Goal: Task Accomplishment & Management: Manage account settings

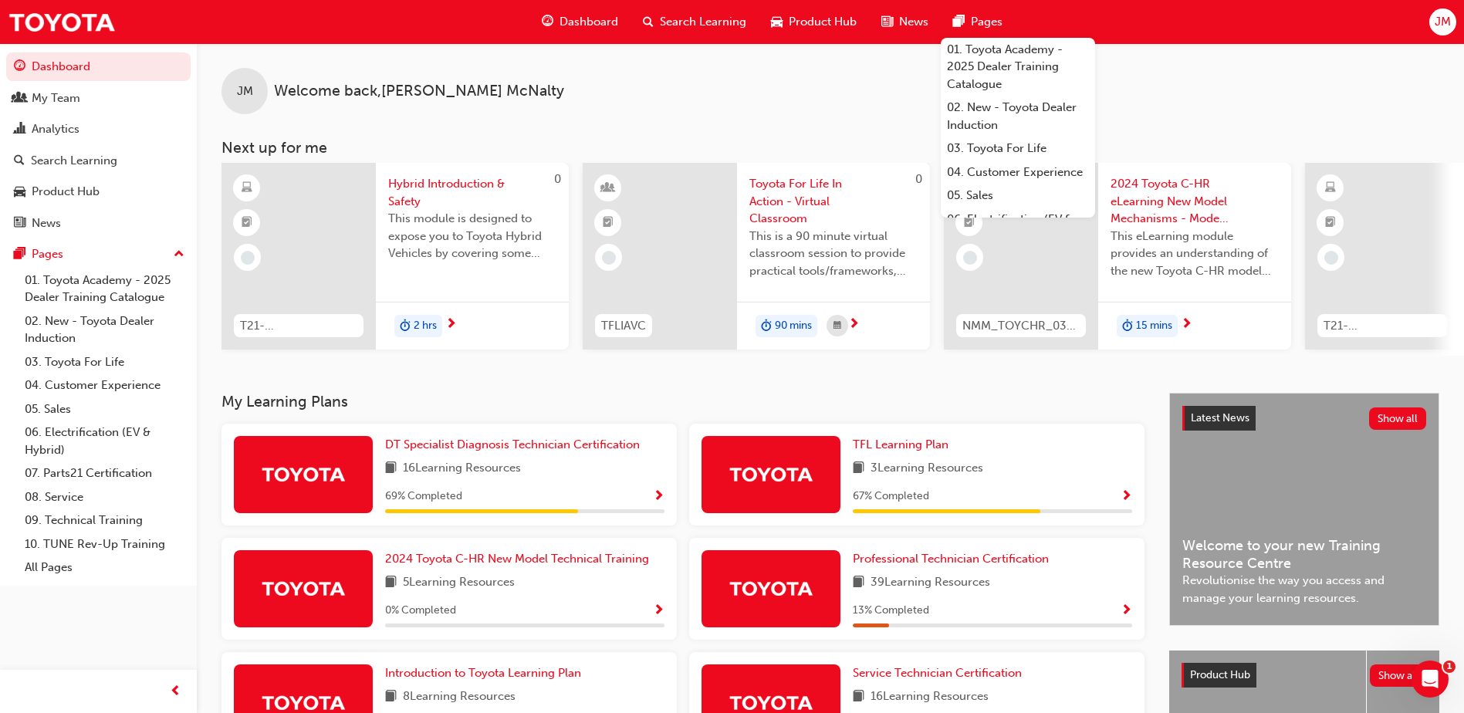
click at [1442, 19] on span "JM" at bounding box center [1443, 22] width 16 height 18
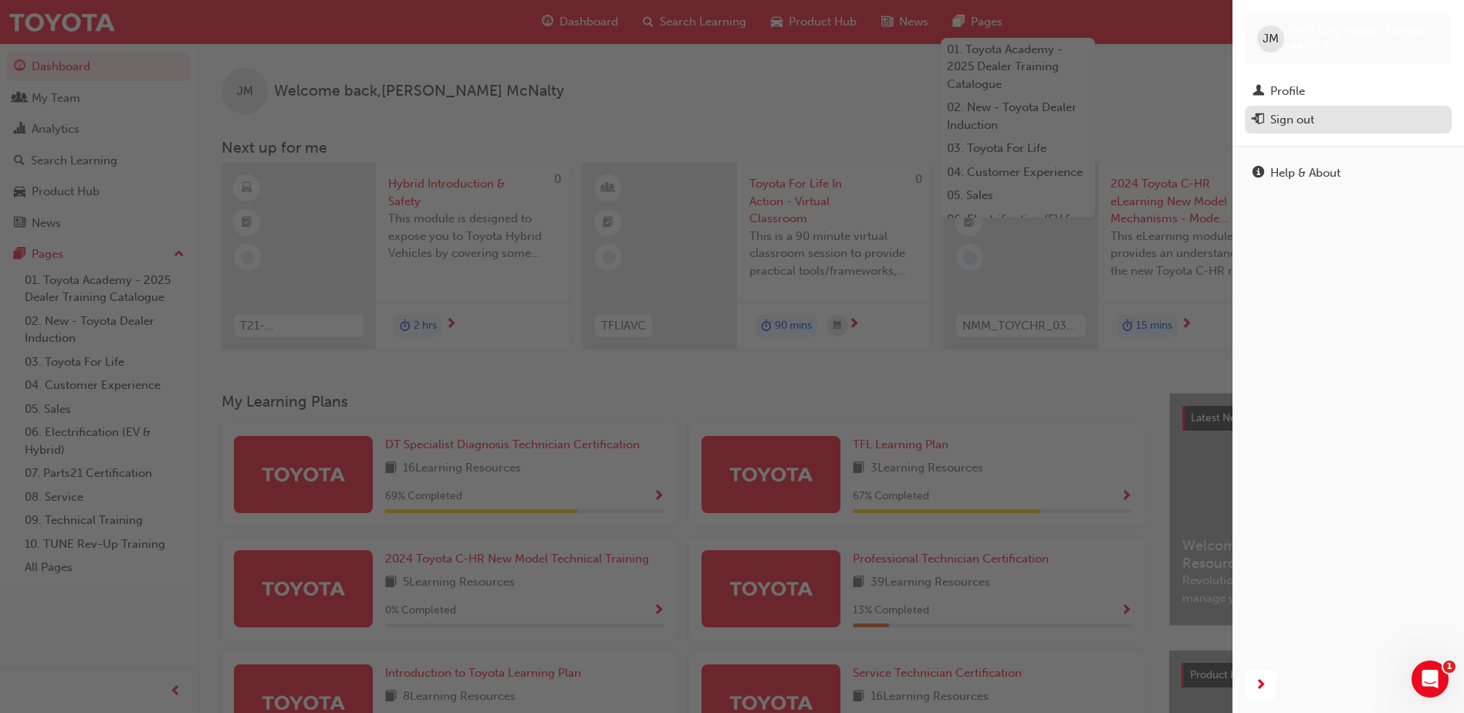
click at [1337, 118] on div "Sign out" at bounding box center [1348, 119] width 191 height 19
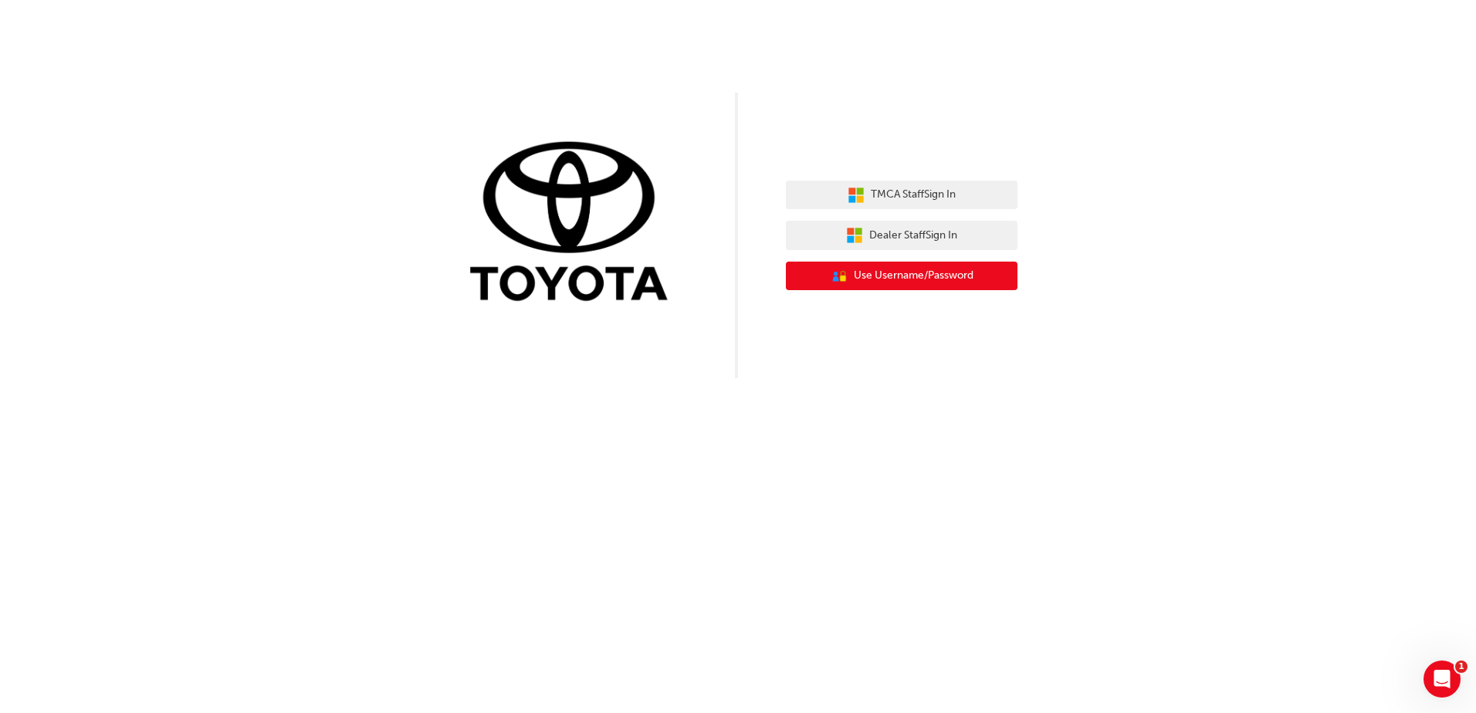
click at [879, 278] on span "Use Username/Password" at bounding box center [914, 276] width 120 height 18
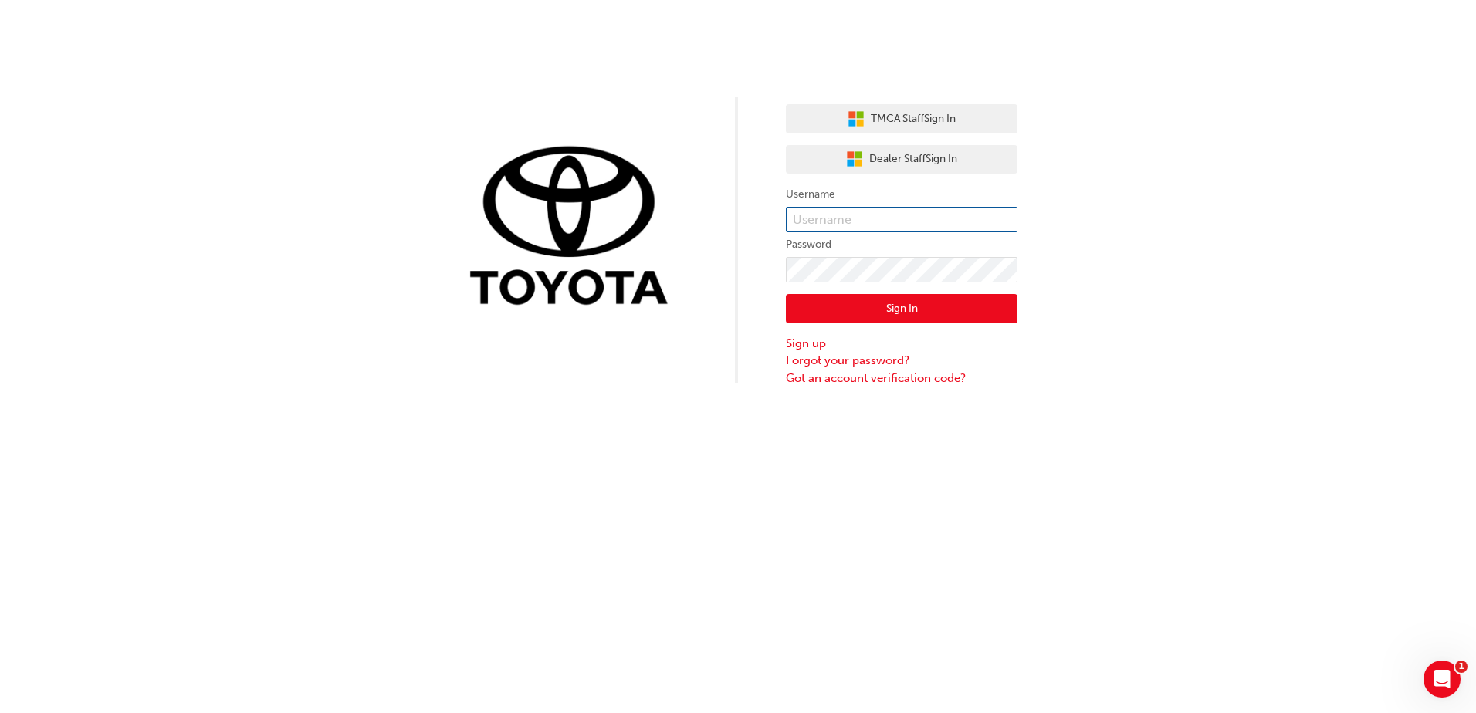
type input "36738"
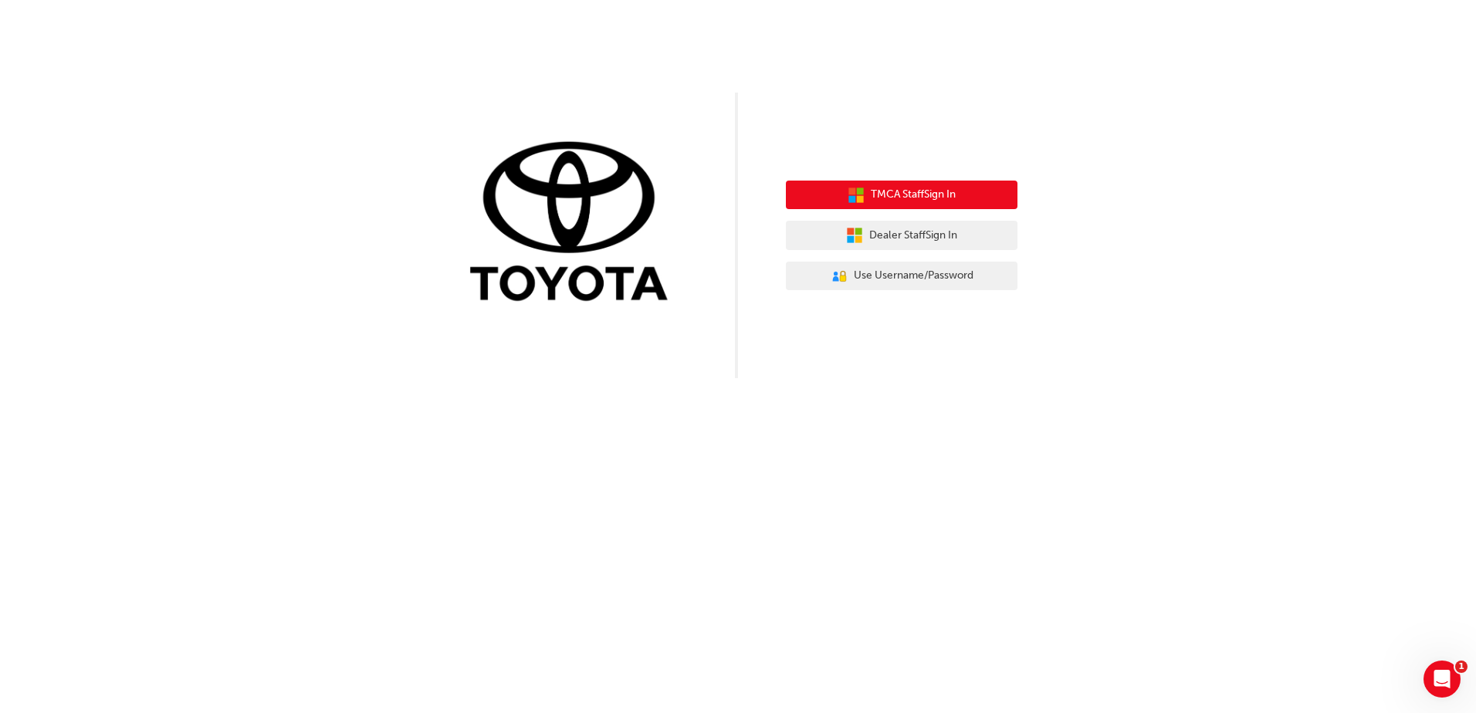
drag, startPoint x: 931, startPoint y: 203, endPoint x: 933, endPoint y: 181, distance: 21.7
click at [933, 199] on span "TMCA Staff Sign In" at bounding box center [913, 195] width 85 height 18
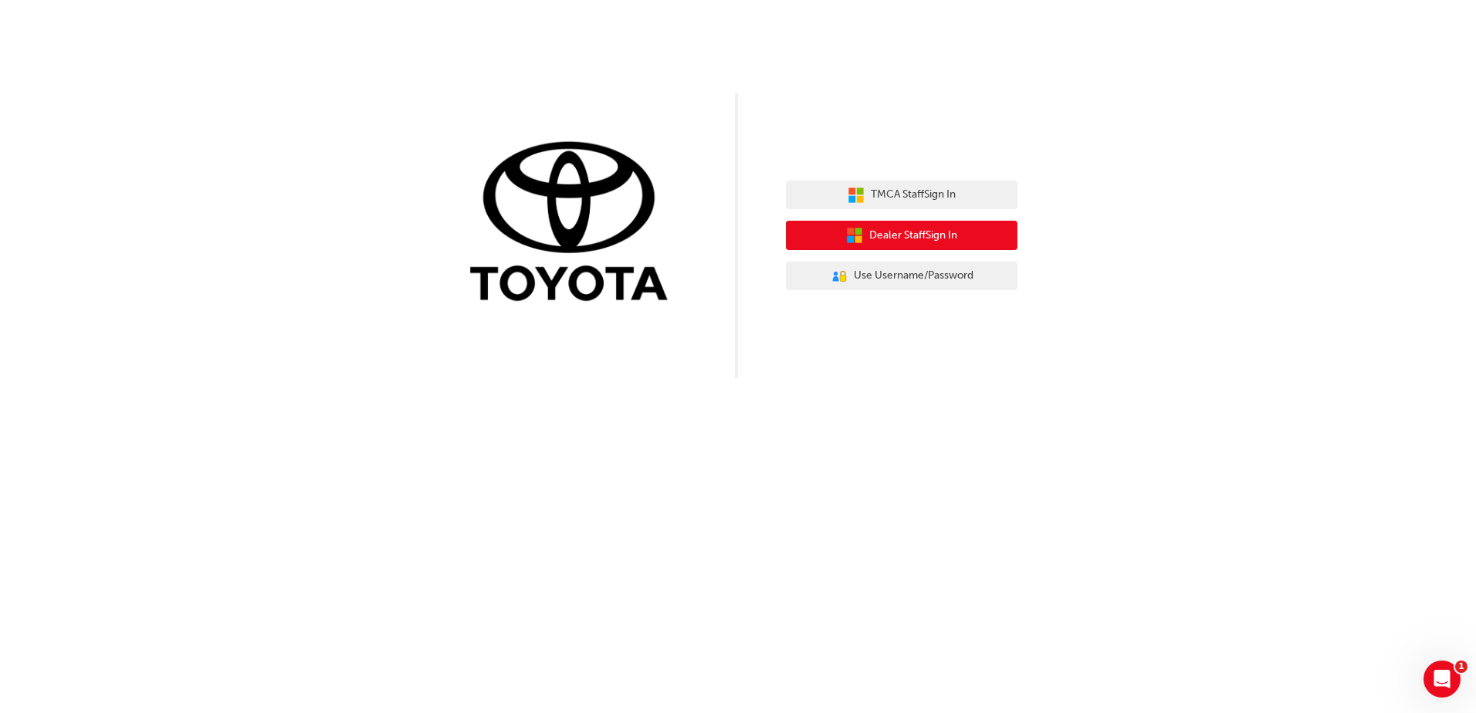
click at [867, 248] on button "Dealer Staff Sign In" at bounding box center [902, 235] width 232 height 29
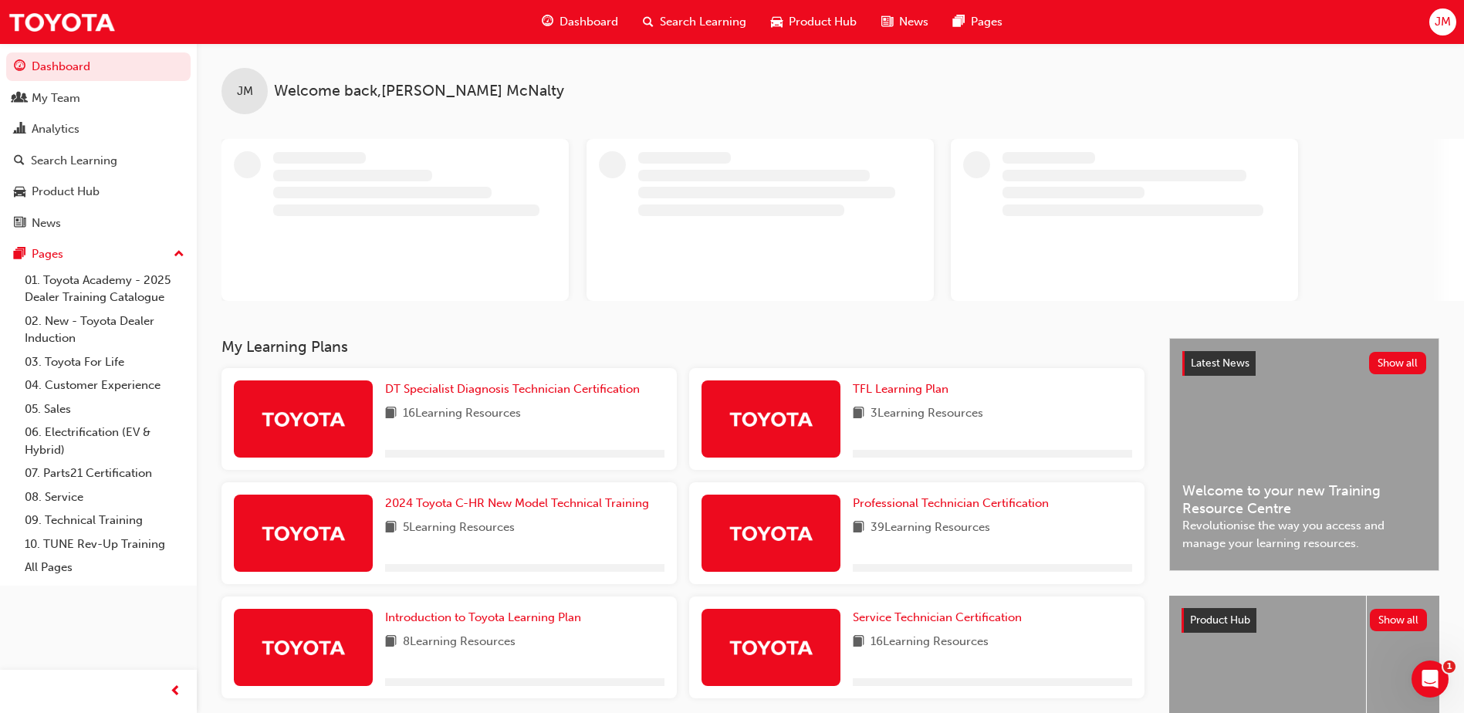
click at [1429, 24] on div "JM" at bounding box center [1442, 21] width 27 height 27
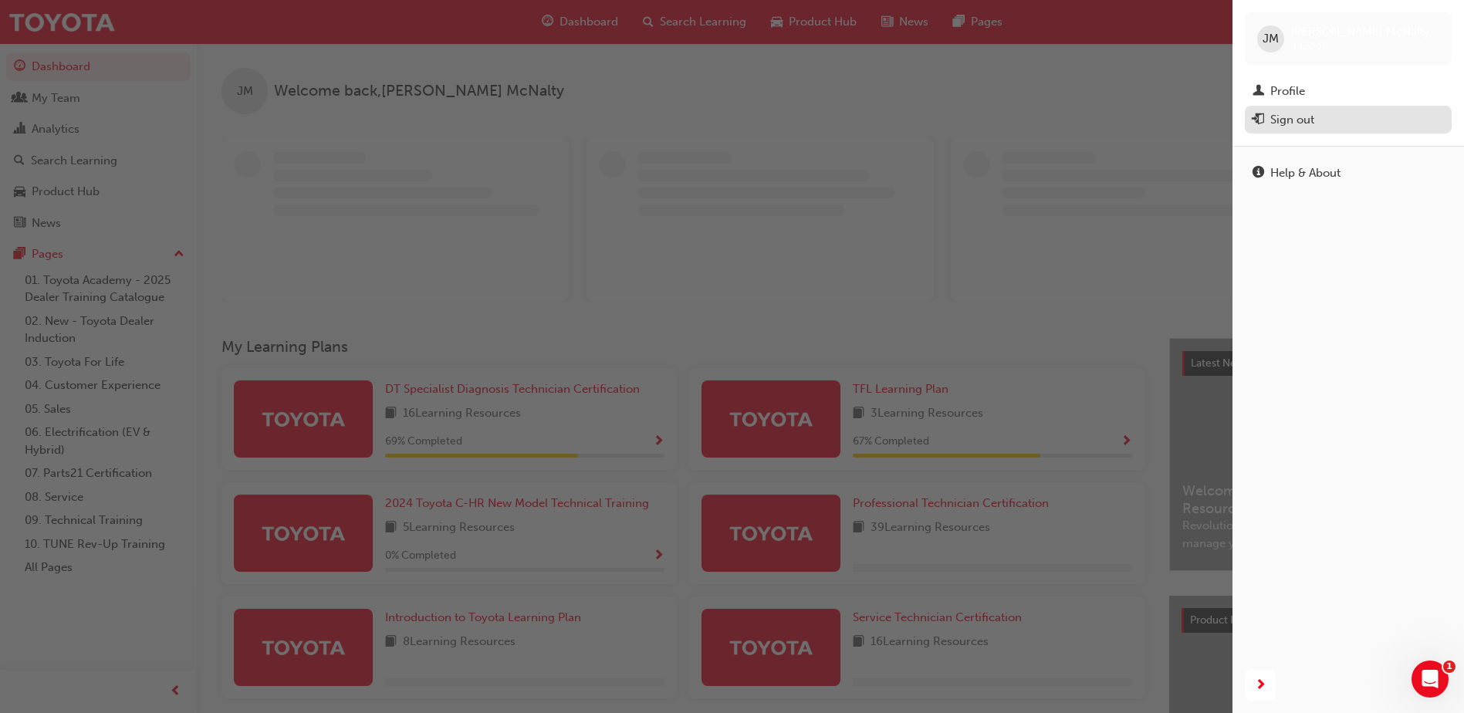
click at [1286, 120] on div "Sign out" at bounding box center [1292, 120] width 44 height 18
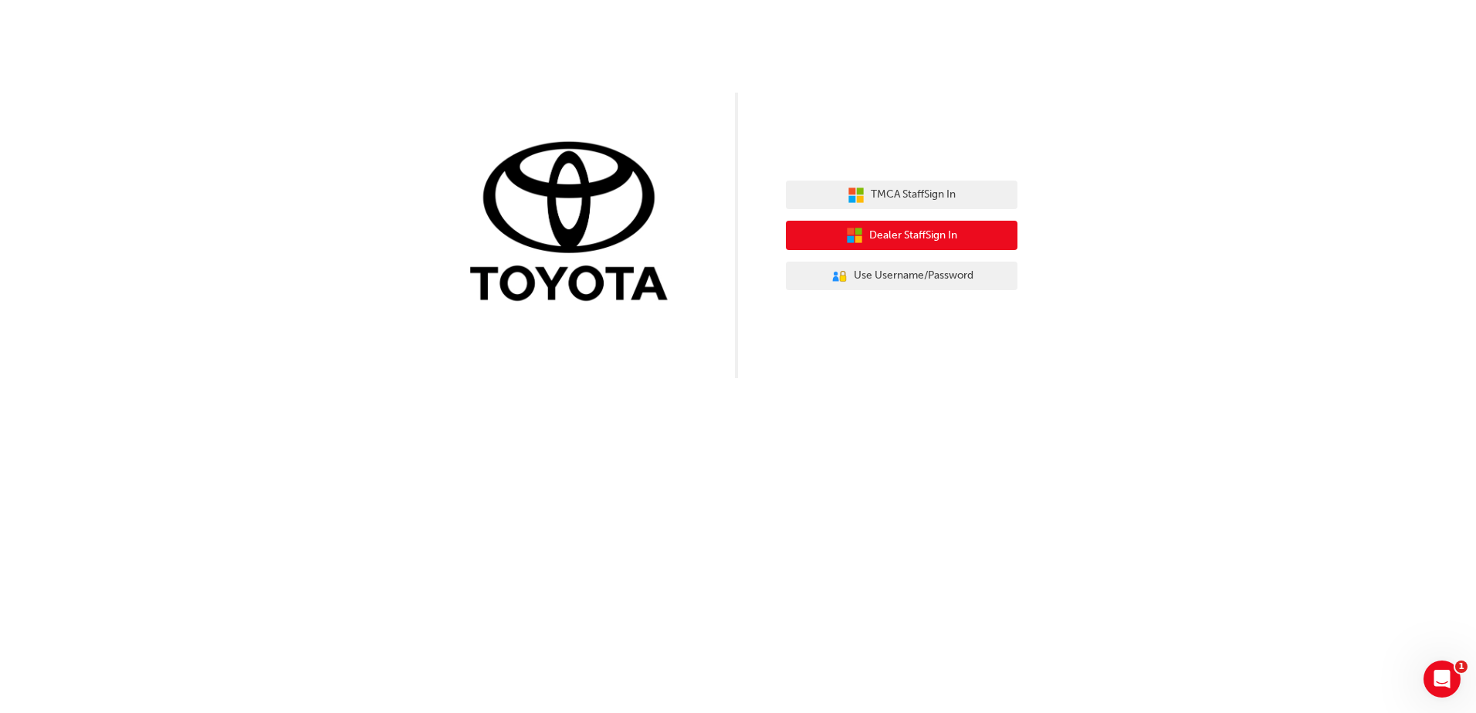
click at [878, 237] on span "Dealer Staff Sign In" at bounding box center [913, 236] width 88 height 18
